Goal: Navigation & Orientation: Find specific page/section

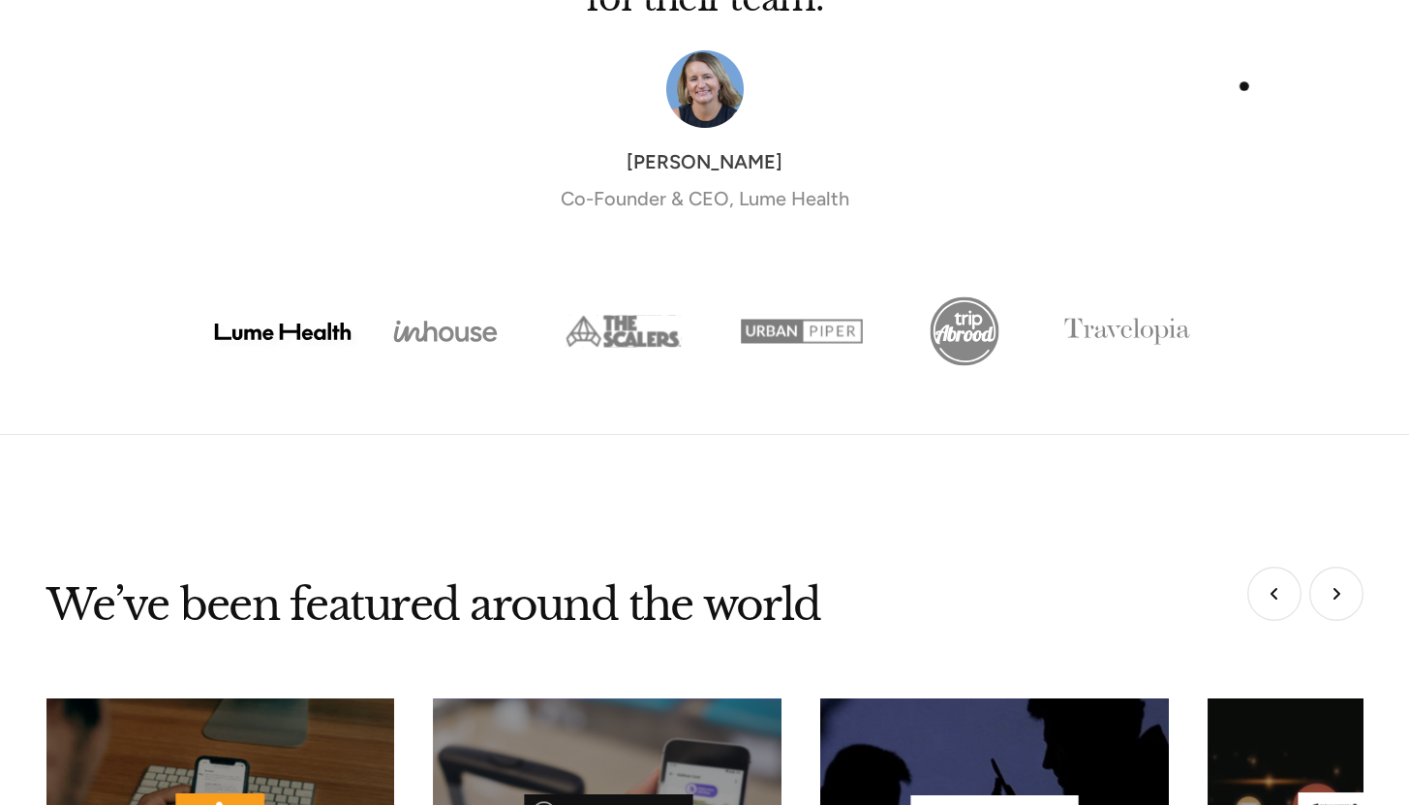
scroll to position [7506, 0]
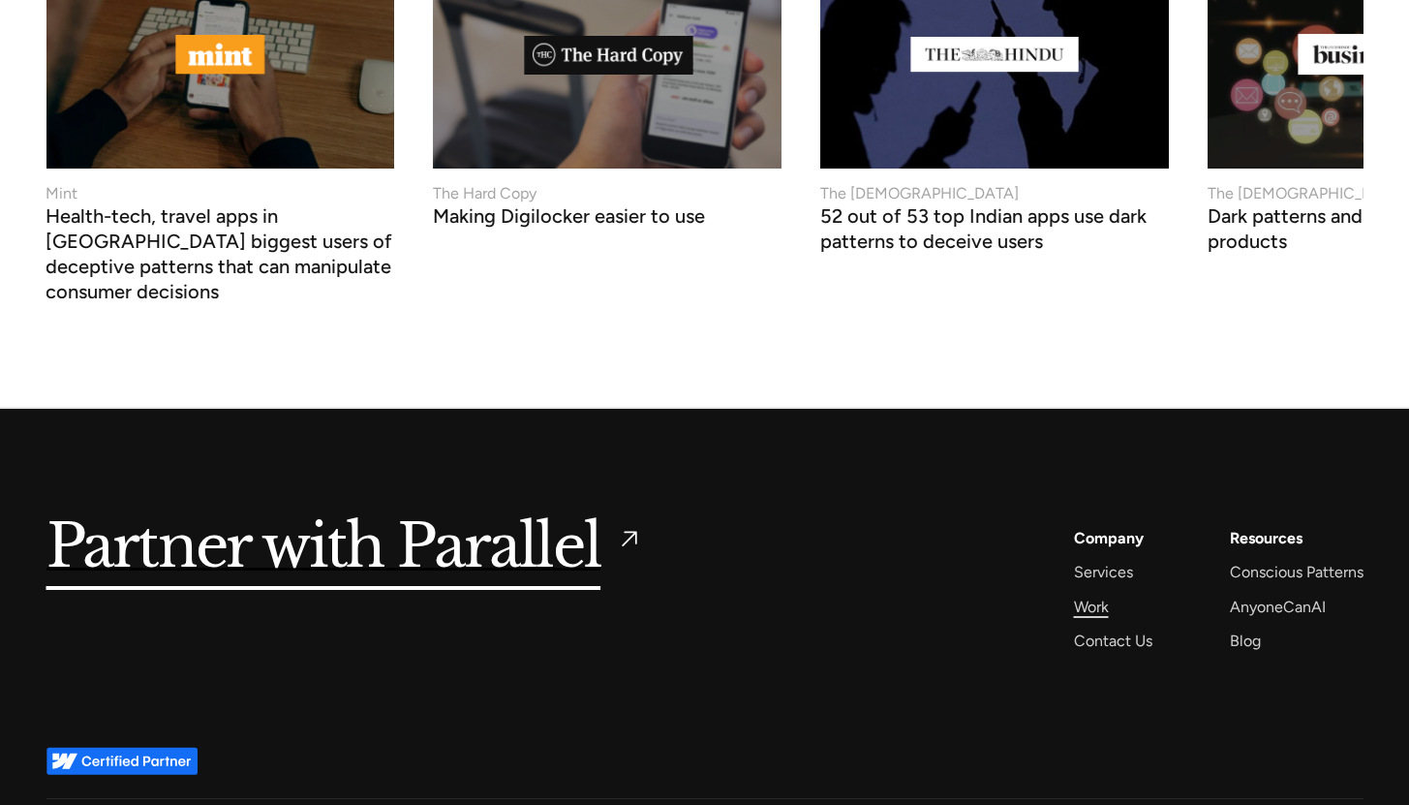
click at [1092, 594] on div "Work" at bounding box center [1091, 607] width 35 height 26
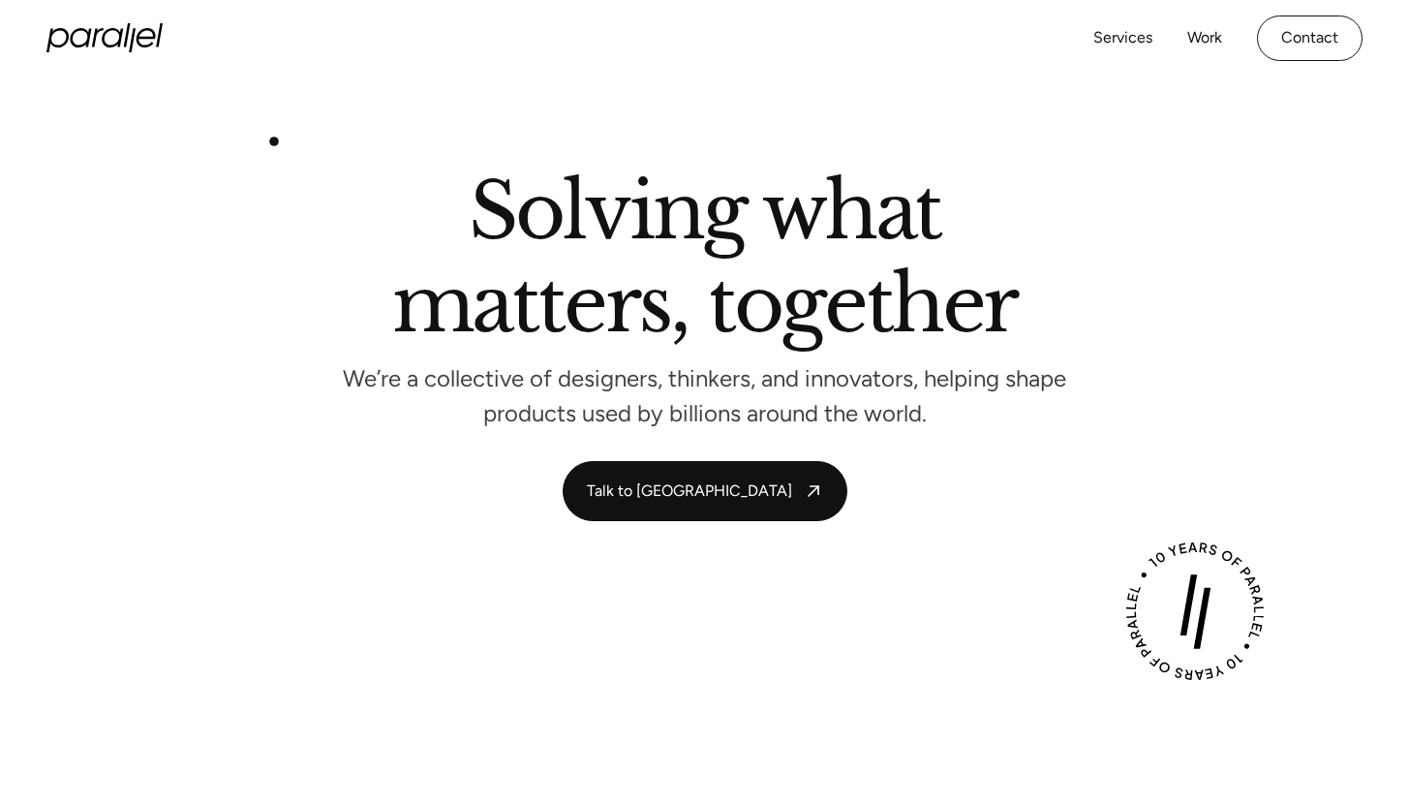
click at [273, 142] on section "Solving what matters, together We’re a collective of designers, thinkers, and i…" at bounding box center [704, 347] width 1409 height 541
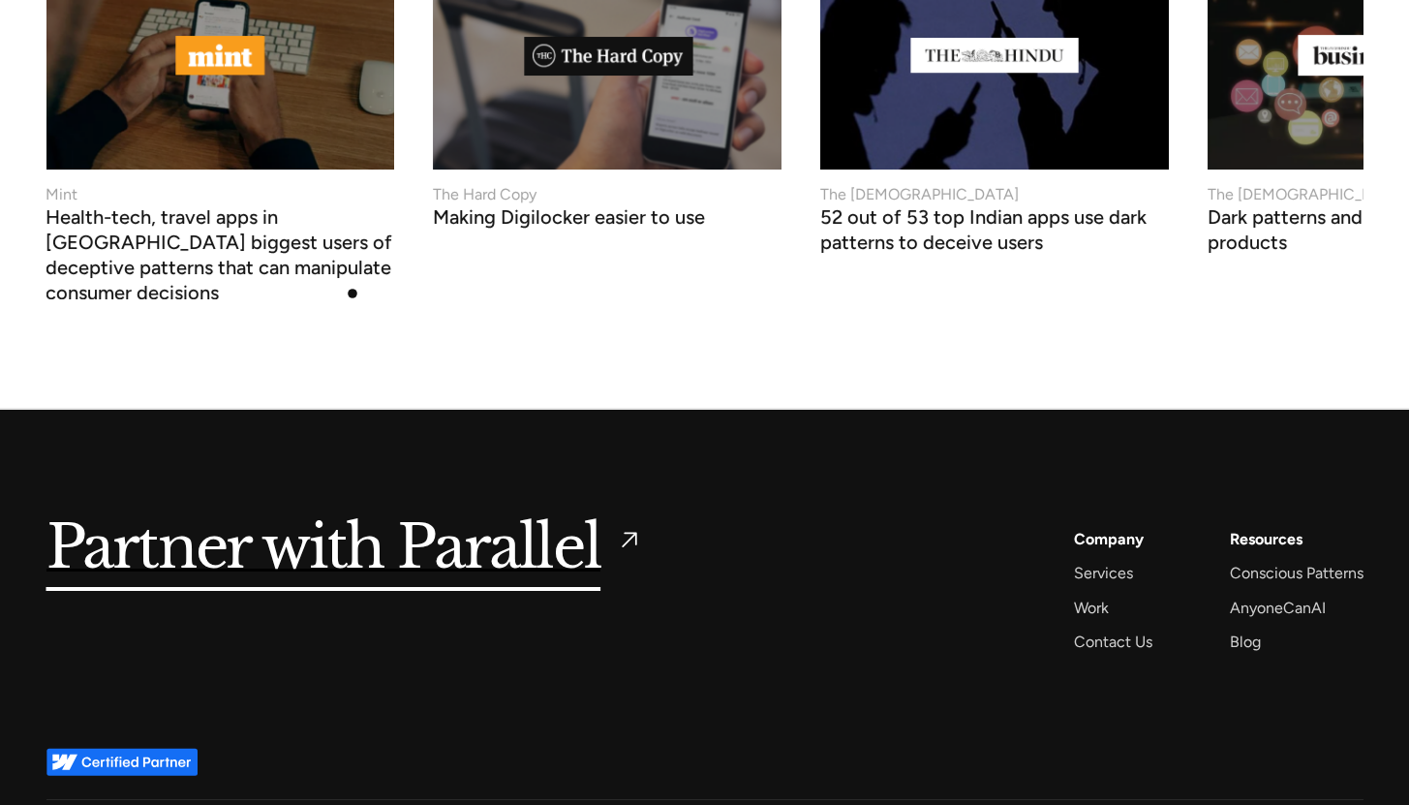
scroll to position [7506, 0]
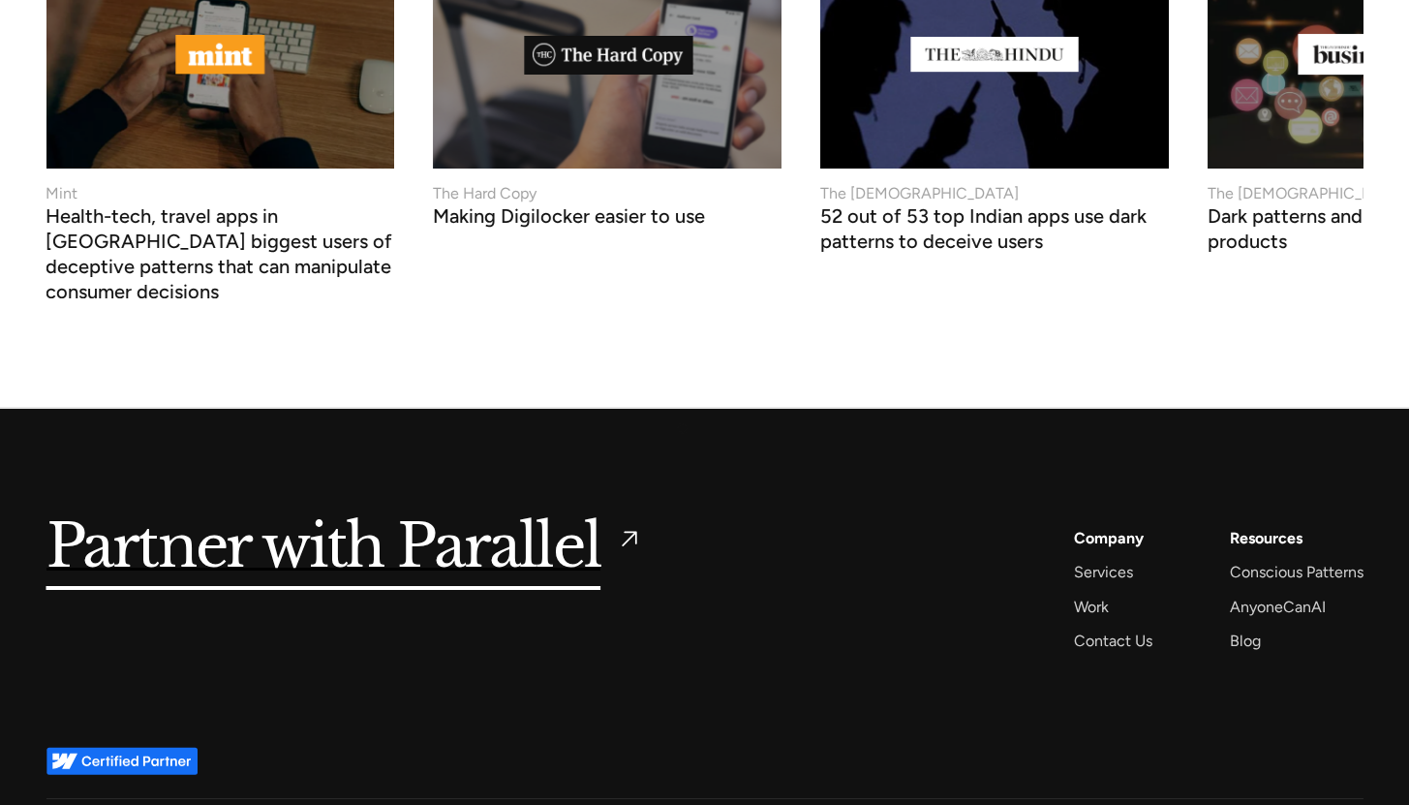
click at [694, 418] on div "Partner with Parallel Services AI Design Sprint Design Sprint UX Design ProdUX …" at bounding box center [704, 578] width 1317 height 338
